Goal: Information Seeking & Learning: Learn about a topic

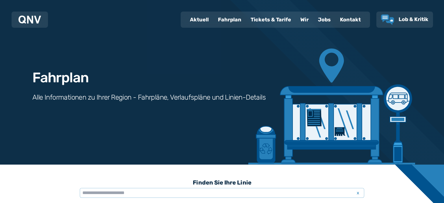
scroll to position [179, 0]
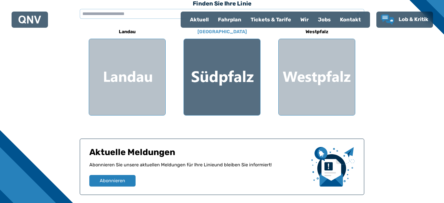
click at [233, 78] on div at bounding box center [222, 77] width 76 height 76
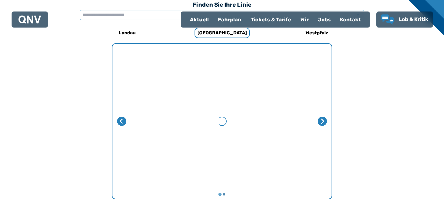
scroll to position [178, 0]
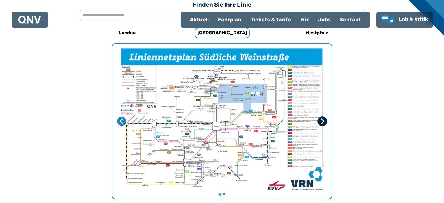
click at [325, 119] on icon "Nächste Seite" at bounding box center [323, 122] width 6 height 6
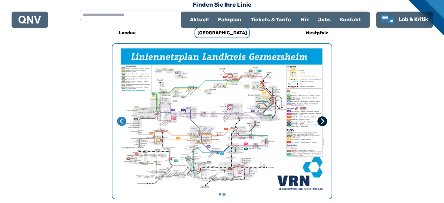
click at [325, 119] on icon "Erste Seite" at bounding box center [323, 122] width 6 height 6
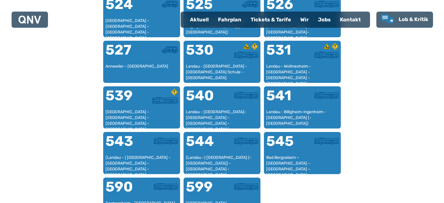
scroll to position [537, 0]
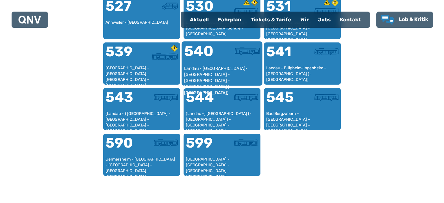
click at [226, 68] on div "Landau - [GEOGRAPHIC_DATA]-[GEOGRAPHIC_DATA] - [GEOGRAPHIC_DATA] - [GEOGRAPHIC_…" at bounding box center [222, 75] width 76 height 18
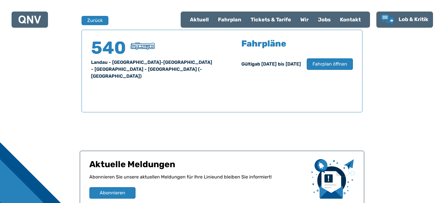
scroll to position [381, 0]
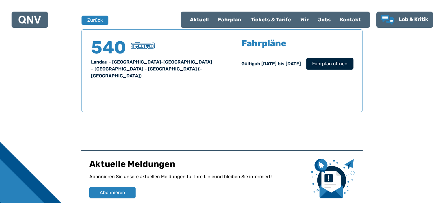
click at [330, 62] on span "Fahrplan öffnen" at bounding box center [329, 63] width 35 height 7
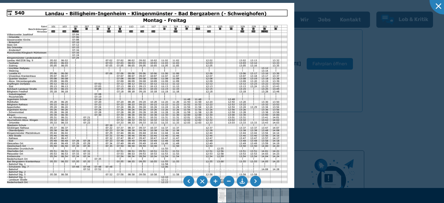
click at [255, 182] on li at bounding box center [255, 181] width 11 height 11
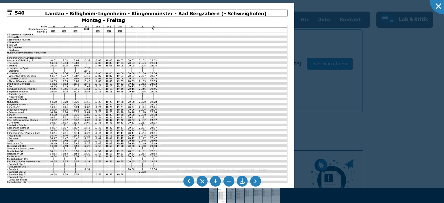
click at [255, 185] on li at bounding box center [255, 181] width 11 height 11
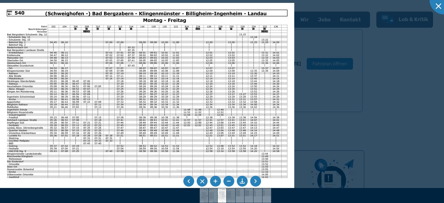
click at [255, 185] on li at bounding box center [255, 181] width 11 height 11
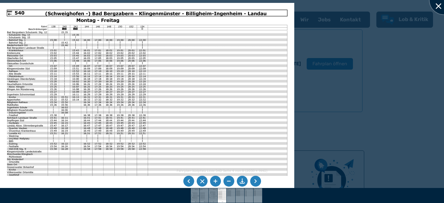
click at [439, 5] on div at bounding box center [444, 0] width 29 height 29
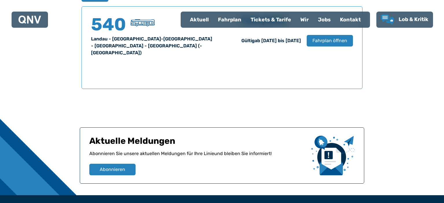
scroll to position [406, 0]
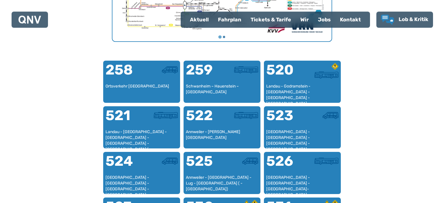
scroll to position [357, 0]
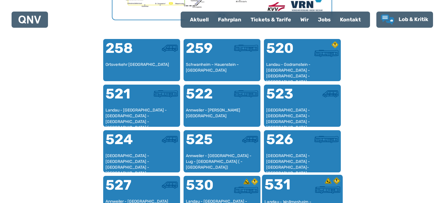
click at [292, 180] on div "531" at bounding box center [284, 189] width 38 height 22
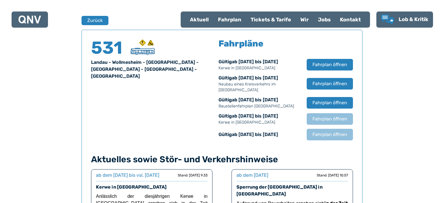
scroll to position [381, 0]
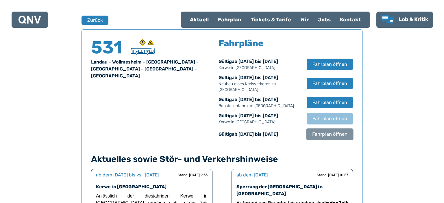
click at [318, 133] on span "Fahrplan öffnen" at bounding box center [329, 134] width 35 height 7
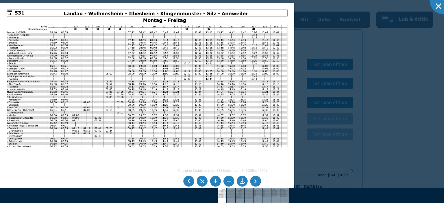
click at [255, 182] on li at bounding box center [255, 181] width 11 height 11
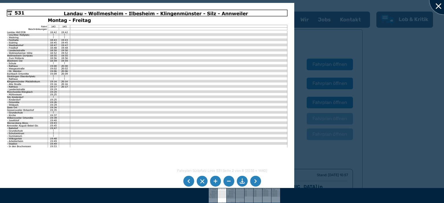
click at [439, 5] on div at bounding box center [444, 0] width 29 height 29
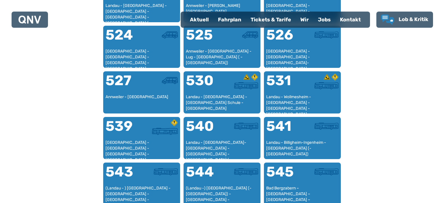
scroll to position [464, 0]
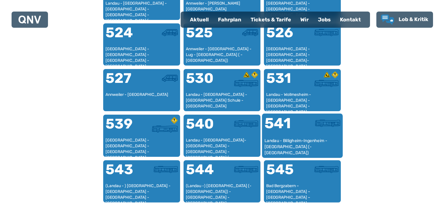
click at [299, 135] on div "541" at bounding box center [284, 127] width 38 height 22
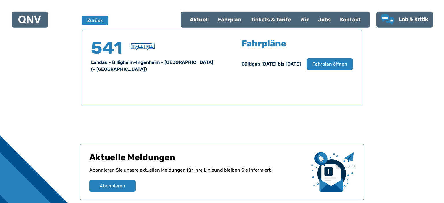
scroll to position [381, 0]
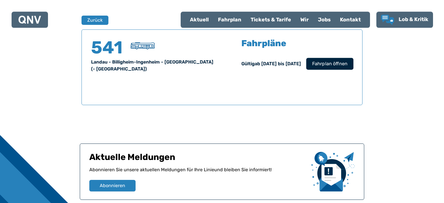
click at [332, 65] on span "Fahrplan öffnen" at bounding box center [329, 63] width 35 height 7
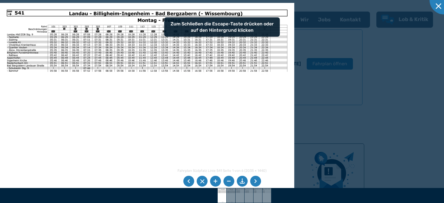
click at [240, 53] on img at bounding box center [147, 107] width 294 height 208
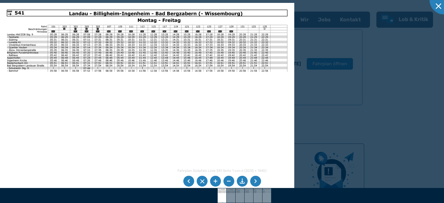
click at [257, 181] on li at bounding box center [255, 181] width 11 height 11
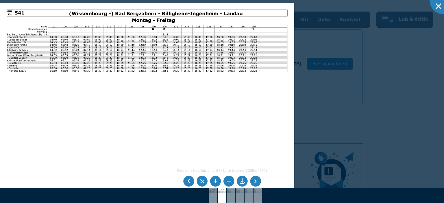
click at [187, 182] on li at bounding box center [188, 181] width 11 height 11
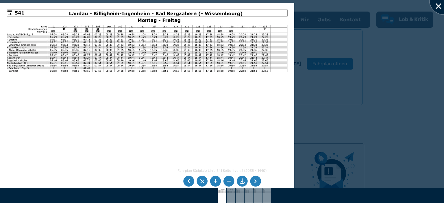
click at [439, 7] on div at bounding box center [444, 0] width 29 height 29
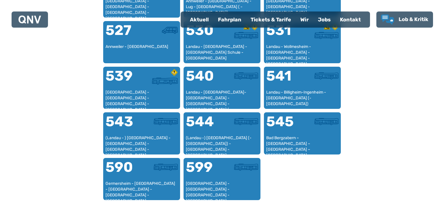
scroll to position [514, 0]
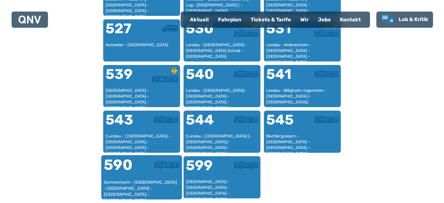
click at [141, 180] on div "Germersheim - [GEOGRAPHIC_DATA] - [GEOGRAPHIC_DATA] - [GEOGRAPHIC_DATA] - [GEOG…" at bounding box center [142, 189] width 76 height 18
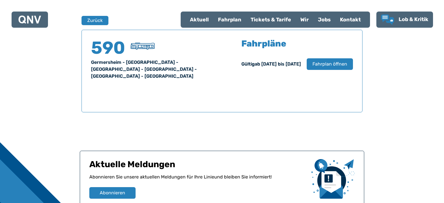
scroll to position [381, 0]
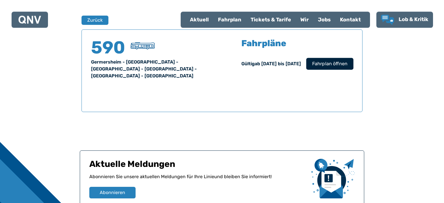
click at [335, 66] on span "Fahrplan öffnen" at bounding box center [329, 63] width 35 height 7
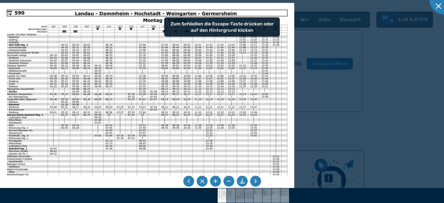
click at [256, 182] on li at bounding box center [255, 181] width 11 height 11
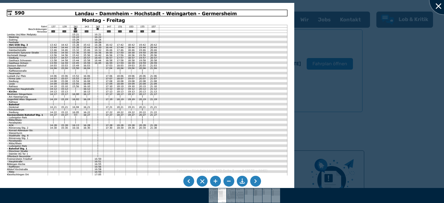
click at [440, 8] on div at bounding box center [444, 0] width 29 height 29
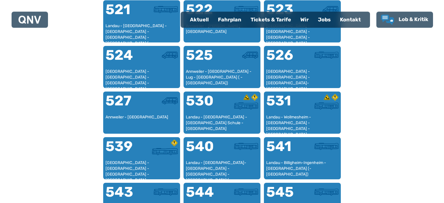
scroll to position [444, 0]
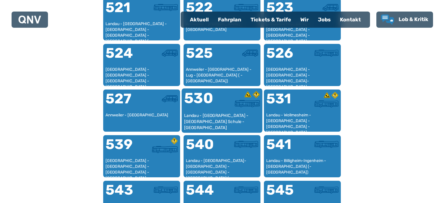
click at [216, 100] on div "530" at bounding box center [203, 102] width 38 height 22
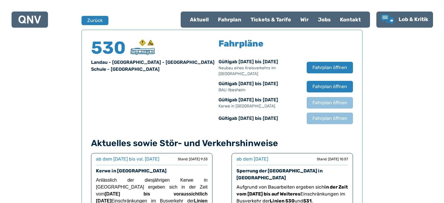
scroll to position [381, 0]
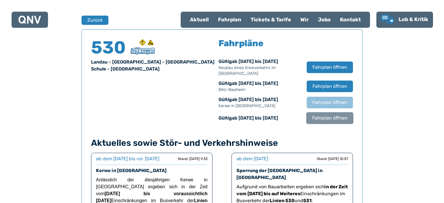
click at [331, 117] on span "Fahrplan öffnen" at bounding box center [329, 118] width 35 height 7
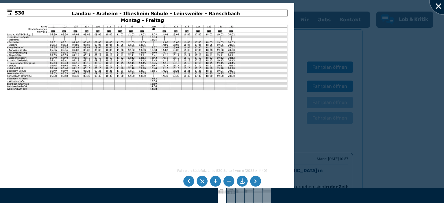
click at [439, 7] on div at bounding box center [444, 0] width 29 height 29
